Goal: Task Accomplishment & Management: Use online tool/utility

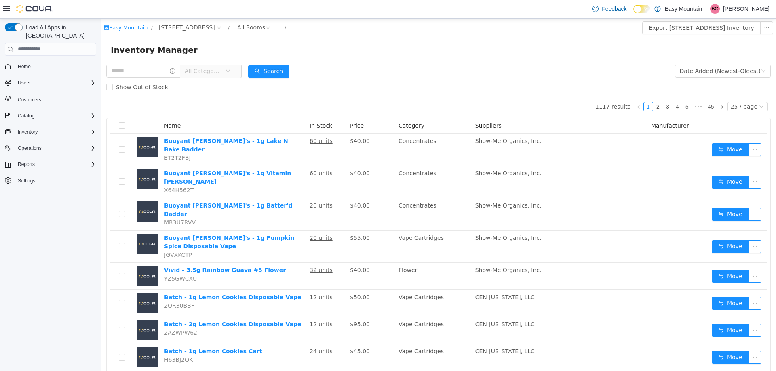
scroll to position [40, 0]
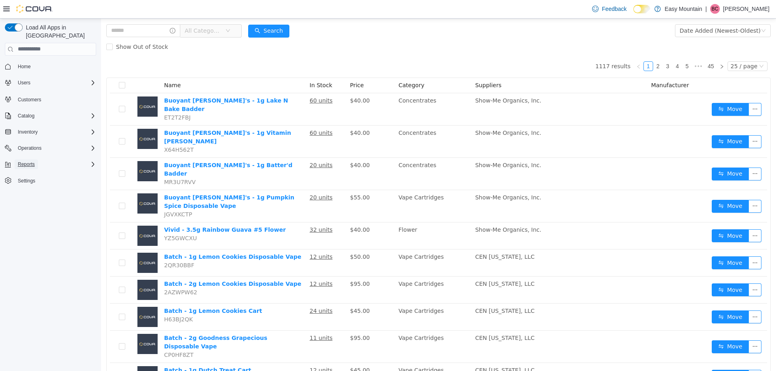
click at [29, 161] on span "Reports" at bounding box center [26, 164] width 17 height 6
click at [28, 218] on span "Reports" at bounding box center [23, 221] width 17 height 6
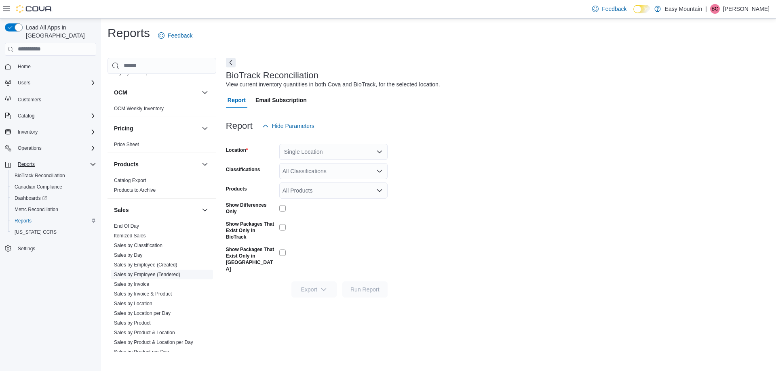
scroll to position [443, 0]
drag, startPoint x: 162, startPoint y: 269, endPoint x: 321, endPoint y: 274, distance: 159.7
click at [162, 268] on link "Sales by Employee (Tendered)" at bounding box center [147, 270] width 66 height 6
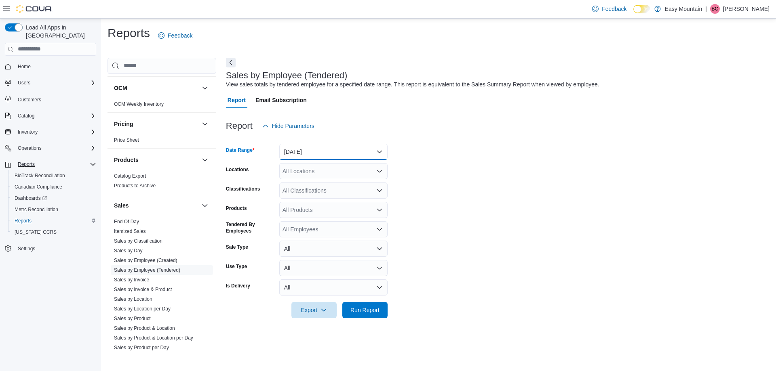
click at [373, 153] on button "[DATE]" at bounding box center [333, 152] width 108 height 16
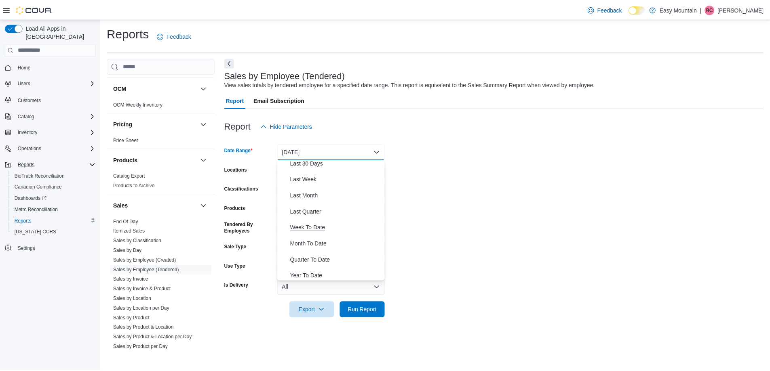
scroll to position [121, 0]
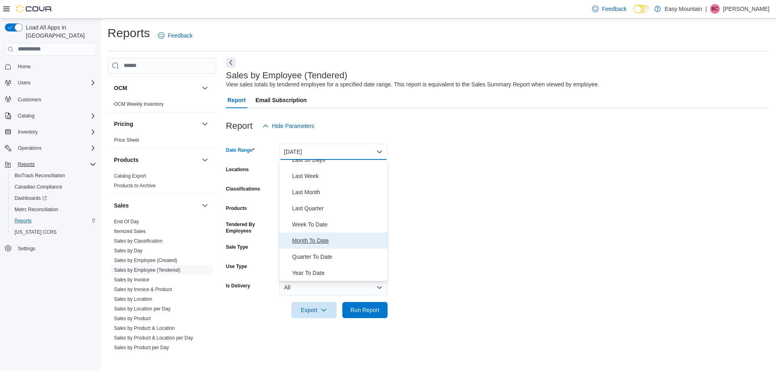
click at [315, 235] on button "Month To Date" at bounding box center [333, 241] width 108 height 16
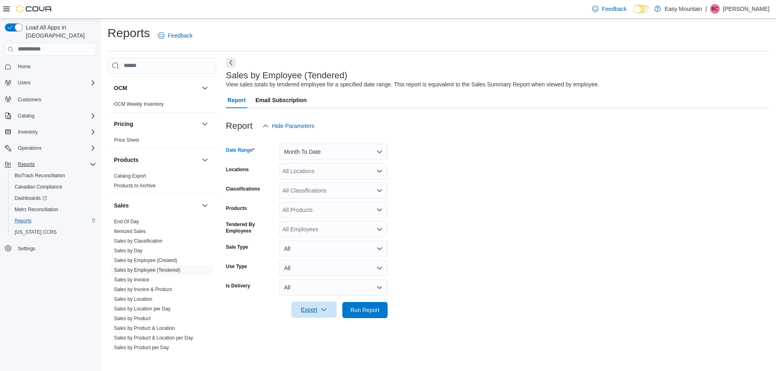
click at [313, 310] on span "Export" at bounding box center [314, 310] width 36 height 16
click at [324, 261] on span "Export to Excel" at bounding box center [315, 262] width 36 height 6
click at [370, 314] on span "Run Report" at bounding box center [365, 310] width 36 height 16
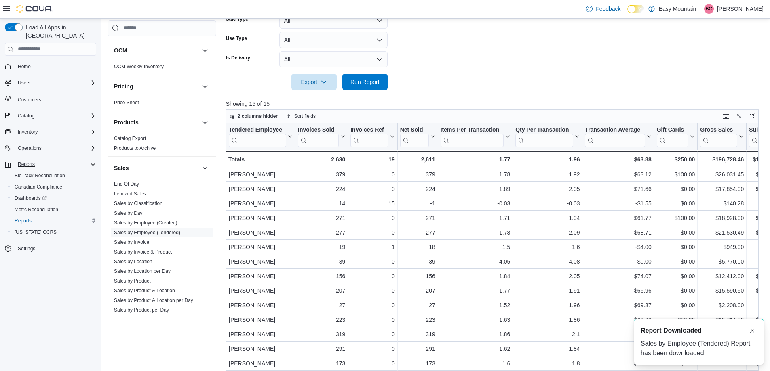
scroll to position [242, 0]
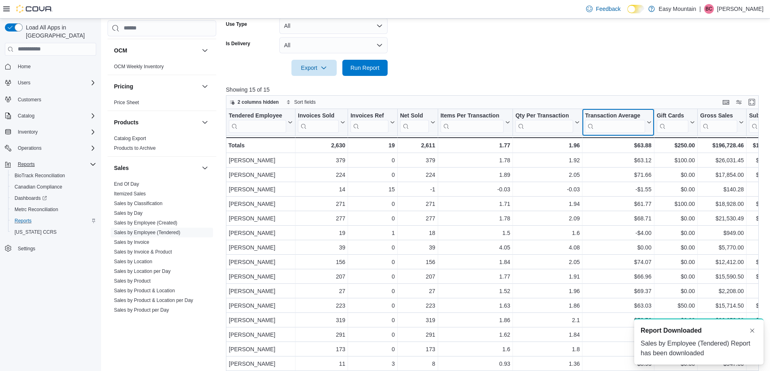
click at [649, 123] on icon at bounding box center [649, 123] width 4 height 2
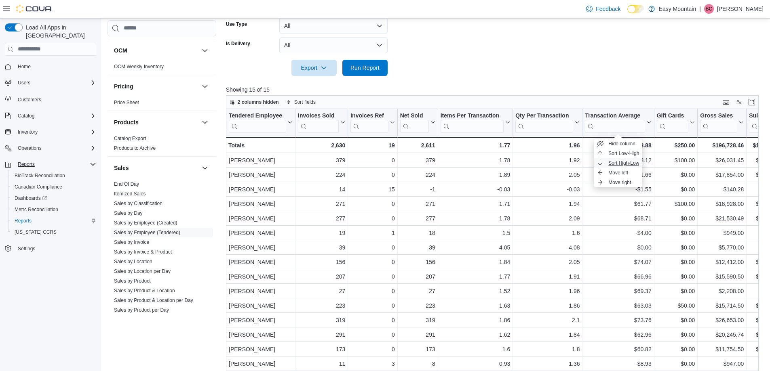
click at [628, 161] on span "Sort High-Low" at bounding box center [623, 163] width 31 height 6
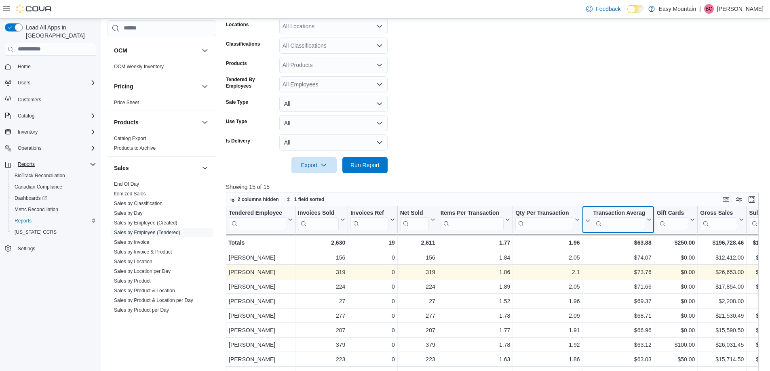
scroll to position [0, 0]
